Goal: Navigation & Orientation: Find specific page/section

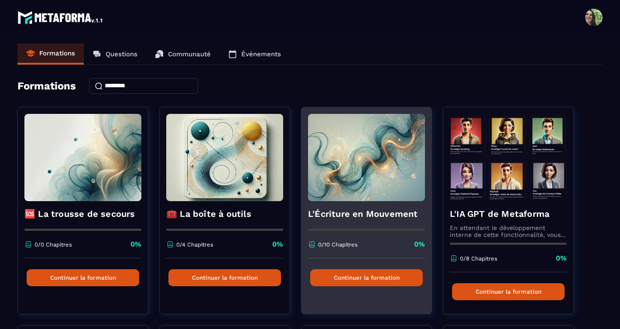
click at [360, 277] on button "Continuer la formation" at bounding box center [366, 277] width 113 height 17
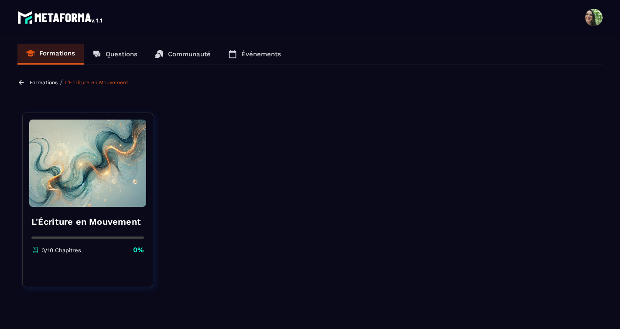
drag, startPoint x: 90, startPoint y: 199, endPoint x: 96, endPoint y: 185, distance: 15.2
click at [90, 199] on img at bounding box center [87, 163] width 117 height 87
click at [32, 82] on p "Formations" at bounding box center [44, 82] width 28 height 6
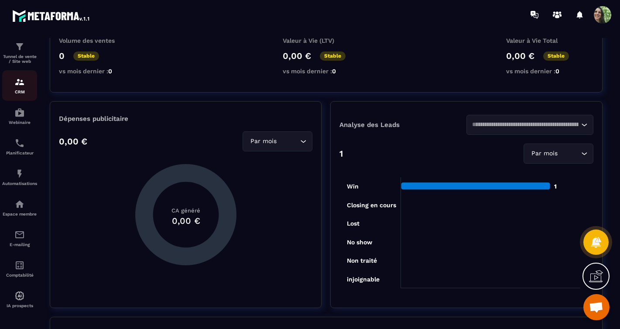
scroll to position [124, 0]
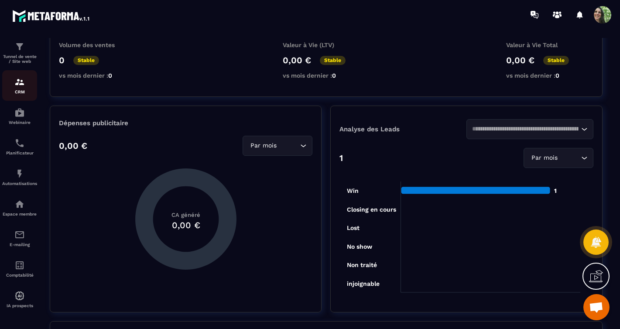
click at [19, 84] on img at bounding box center [19, 82] width 10 height 10
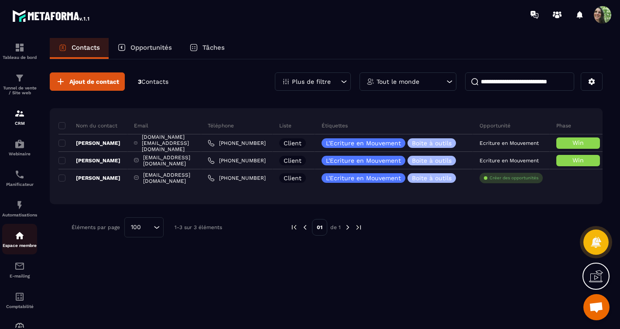
click at [18, 234] on img at bounding box center [19, 235] width 10 height 10
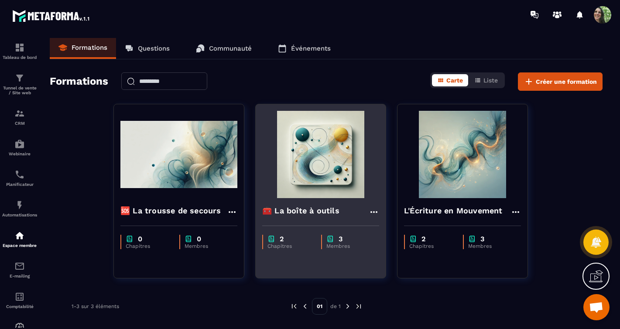
click at [316, 182] on img at bounding box center [320, 154] width 117 height 87
